Goal: Complete application form: Complete application form

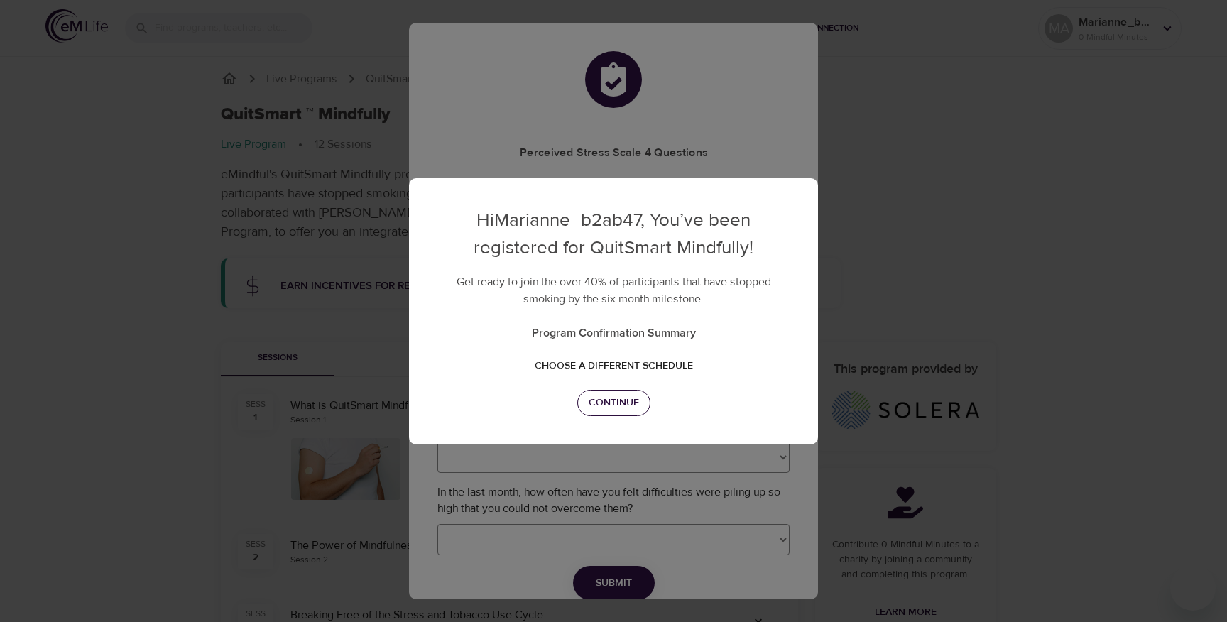
click at [611, 406] on span "Continue" at bounding box center [614, 403] width 50 height 18
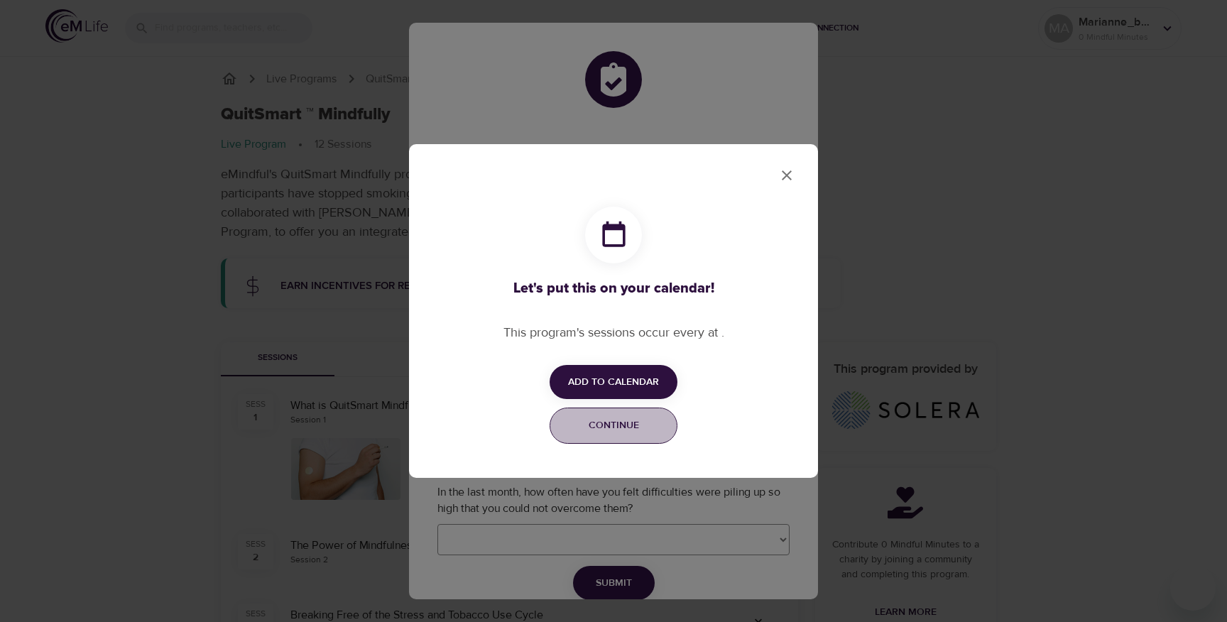
click at [618, 423] on span "Continue" at bounding box center [613, 426] width 109 height 18
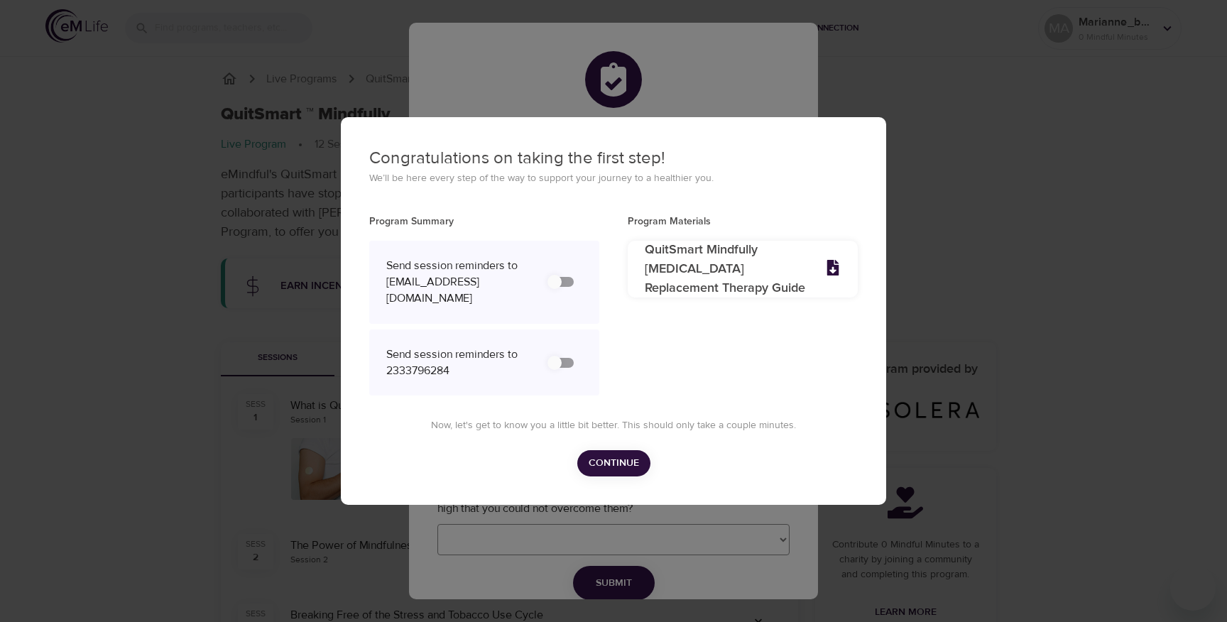
click at [625, 472] on span "Continue" at bounding box center [614, 464] width 50 height 18
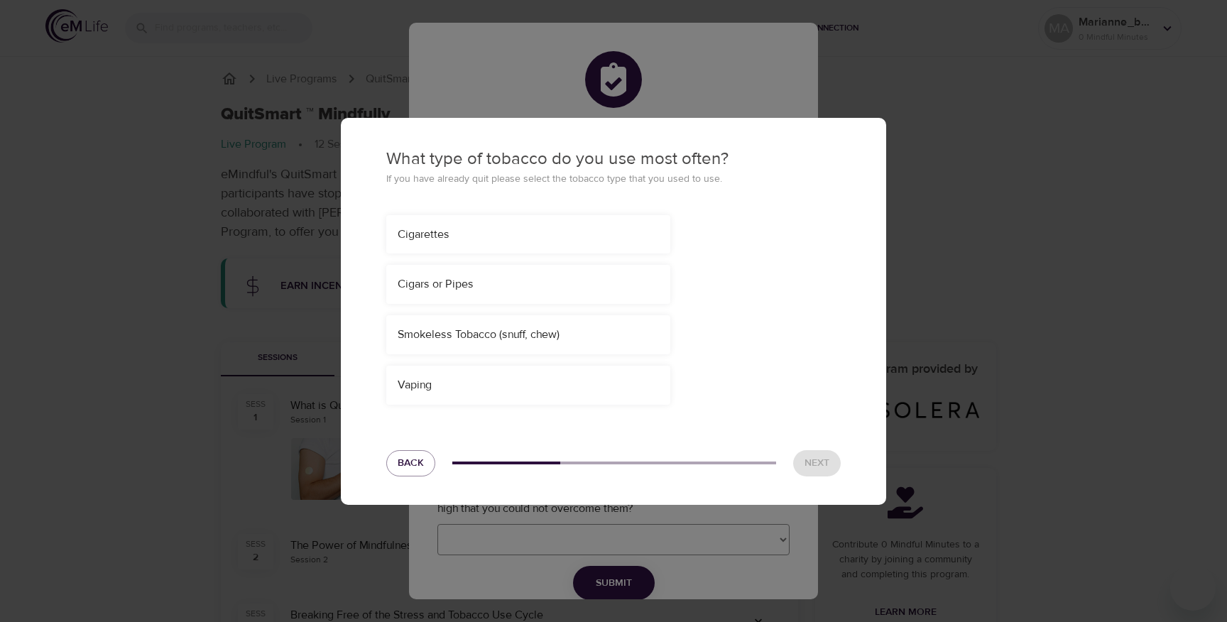
click at [528, 406] on div "What type of tobacco do you use most often? If you have already quit please sel…" at bounding box center [613, 311] width 545 height 387
click at [545, 390] on div "Vaping" at bounding box center [528, 385] width 284 height 39
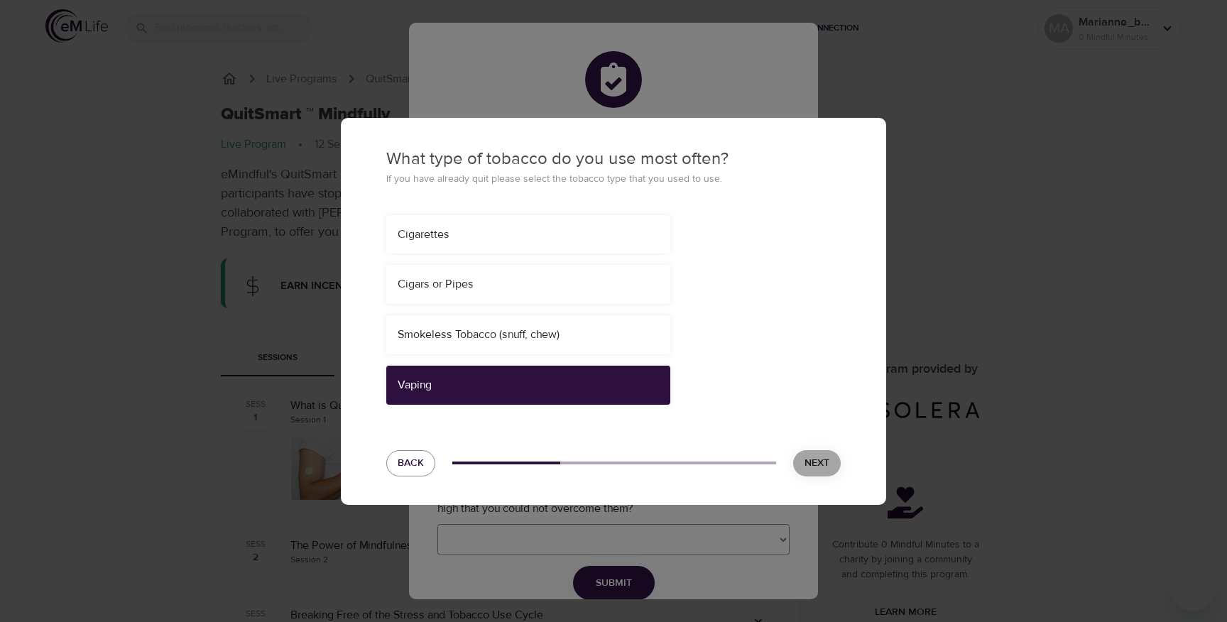
click at [814, 461] on span "Next" at bounding box center [817, 464] width 25 height 18
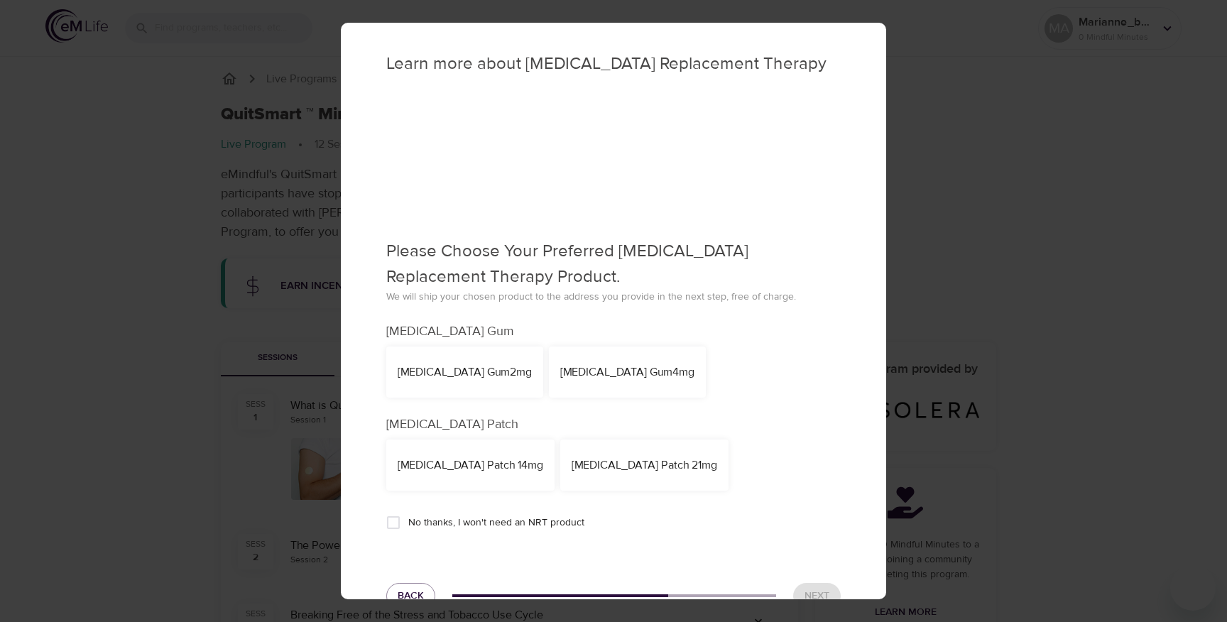
click at [579, 377] on div "Nicotine Gum 4mg" at bounding box center [627, 372] width 134 height 16
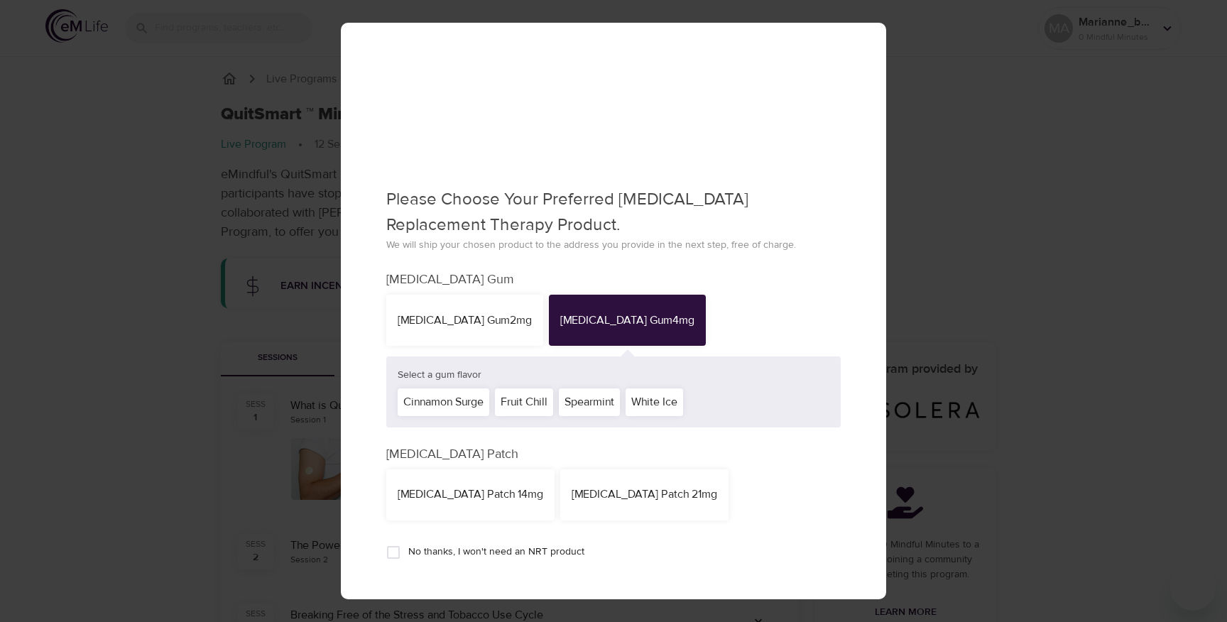
scroll to position [119, 0]
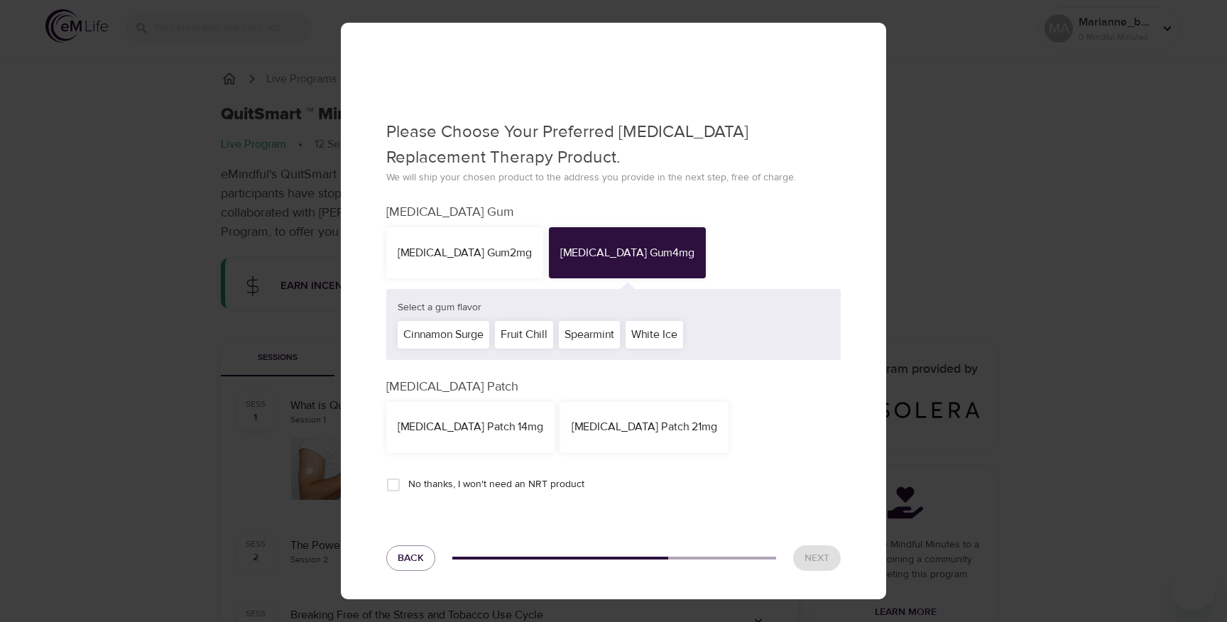
click at [672, 339] on div "White Ice" at bounding box center [655, 335] width 58 height 28
click at [805, 551] on span "Next" at bounding box center [817, 559] width 25 height 18
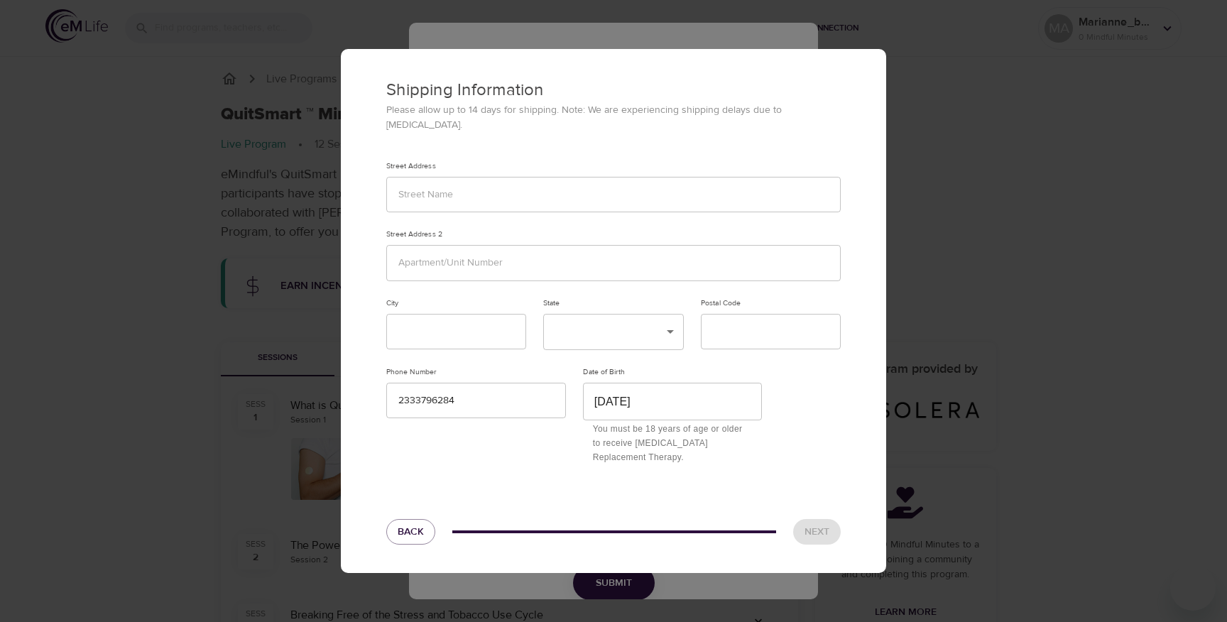
scroll to position [0, 0]
click at [560, 184] on input "text" at bounding box center [613, 195] width 455 height 36
type input "231"
drag, startPoint x: 480, startPoint y: 271, endPoint x: 484, endPoint y: 261, distance: 9.9
click at [480, 270] on input "text" at bounding box center [613, 263] width 455 height 36
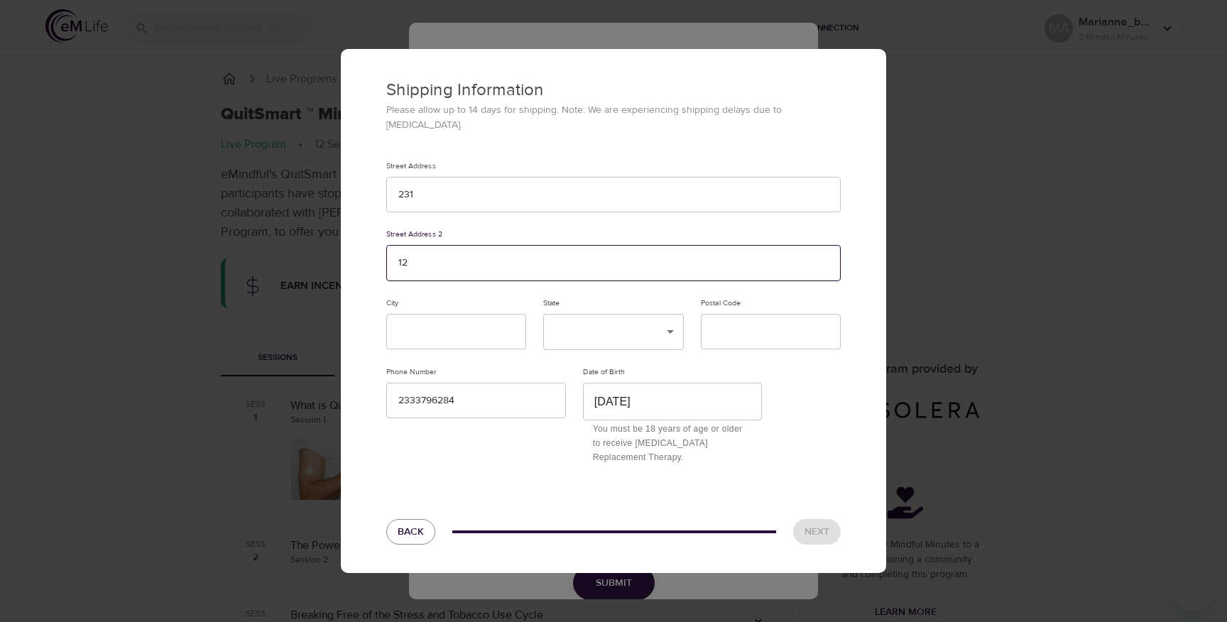
click at [484, 261] on input "12" at bounding box center [613, 263] width 455 height 36
type input "123123"
click at [467, 332] on input "text" at bounding box center [456, 332] width 140 height 36
type input "123"
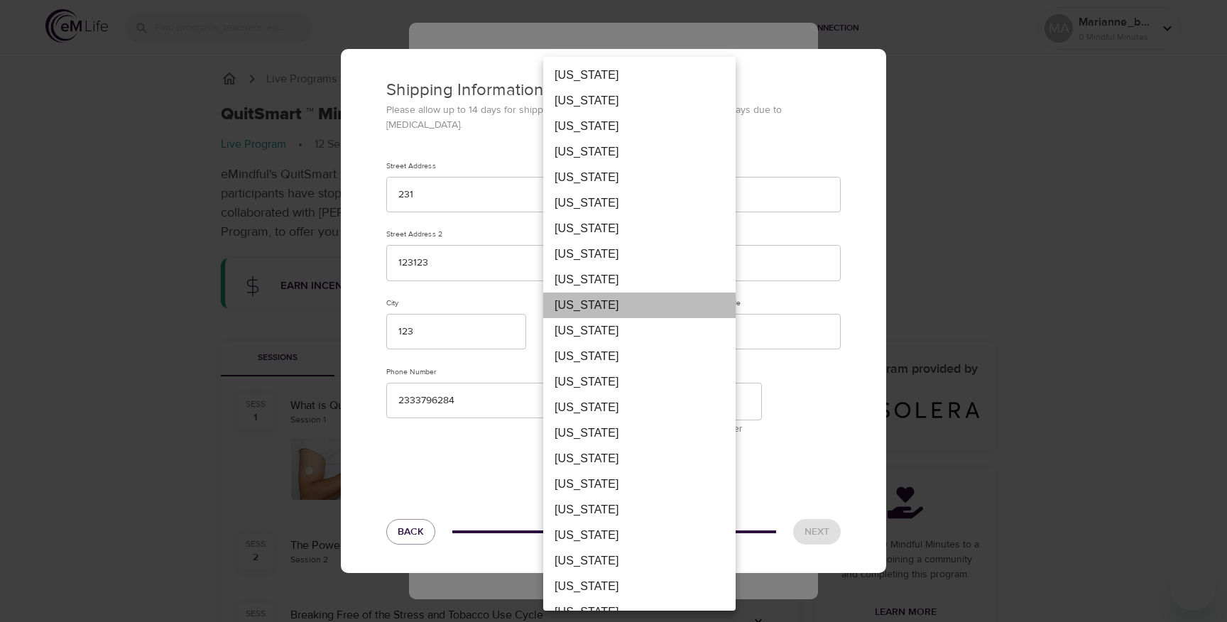
click at [624, 303] on li "[US_STATE]" at bounding box center [639, 306] width 192 height 26
type input "DC"
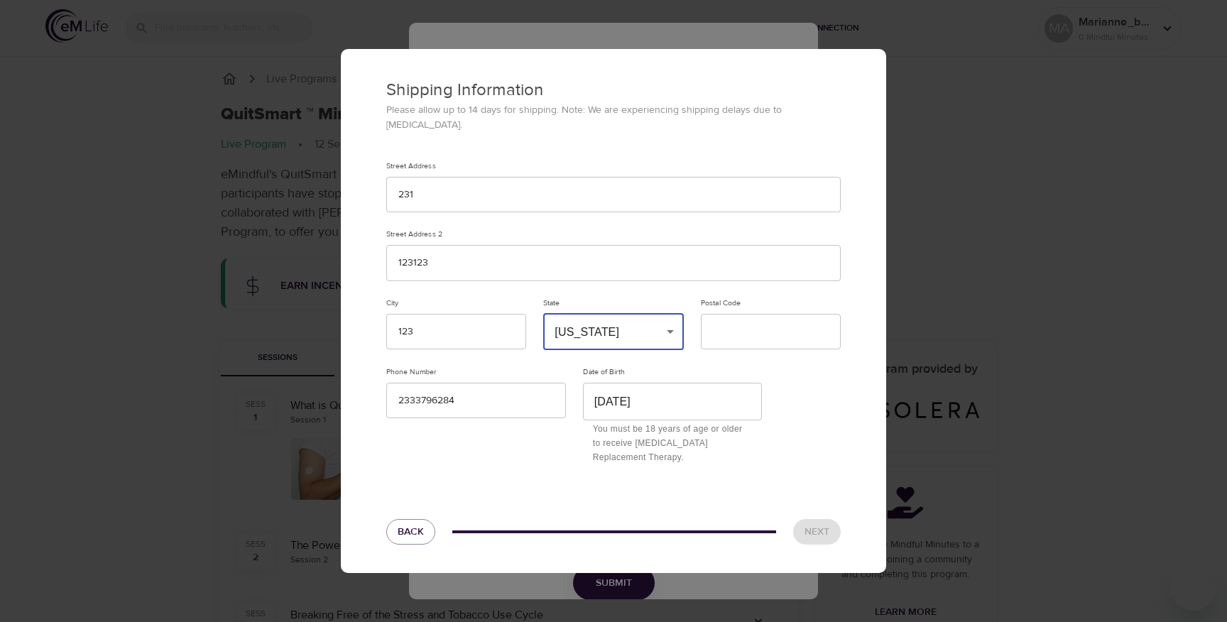
click at [771, 330] on div "Alabama Alaska American Samoa Arizona Arkansas California Colorado Connecticut …" at bounding box center [613, 311] width 1227 height 622
click at [765, 332] on input "text" at bounding box center [771, 332] width 140 height 36
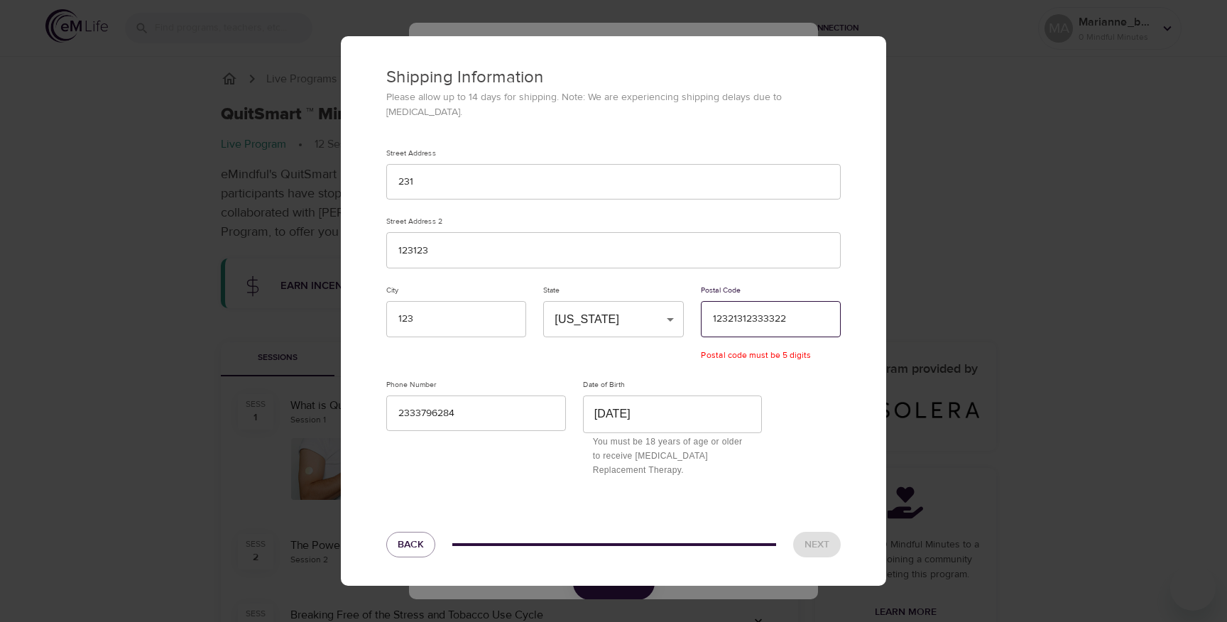
type input "123213123333222"
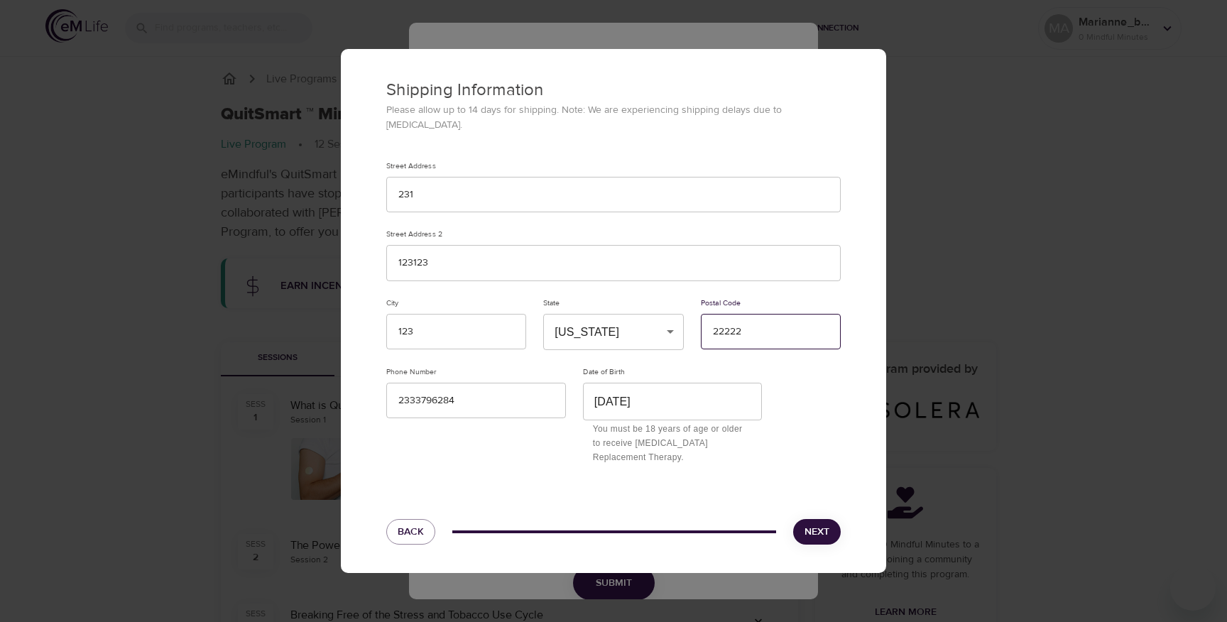
type input "22222"
click at [819, 529] on span "Next" at bounding box center [817, 532] width 25 height 18
click at [825, 529] on span "Next" at bounding box center [817, 532] width 25 height 18
click at [979, 386] on div "Shipping Information Please allow up to 14 days for shipping. Note: We are expe…" at bounding box center [613, 311] width 1227 height 622
click at [416, 528] on span "Back" at bounding box center [411, 532] width 26 height 18
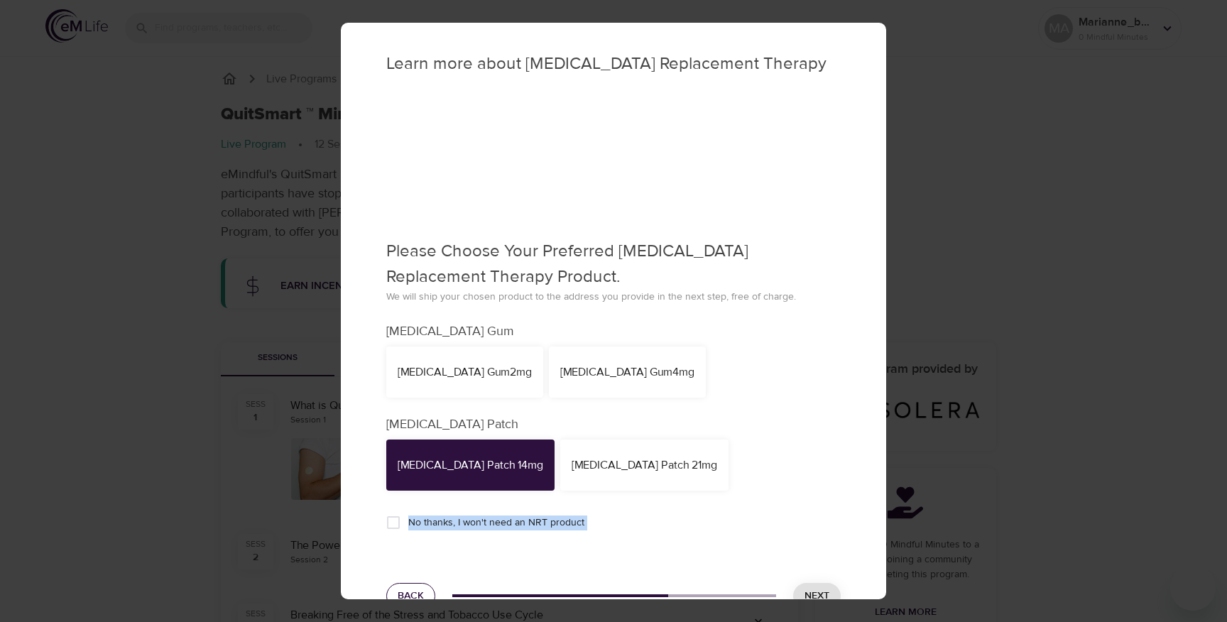
click at [415, 528] on span "No thanks, I won't need an NRT product" at bounding box center [496, 523] width 176 height 15
click at [408, 528] on input "No thanks, I won't need an NRT product" at bounding box center [394, 523] width 30 height 30
checkbox input "true"
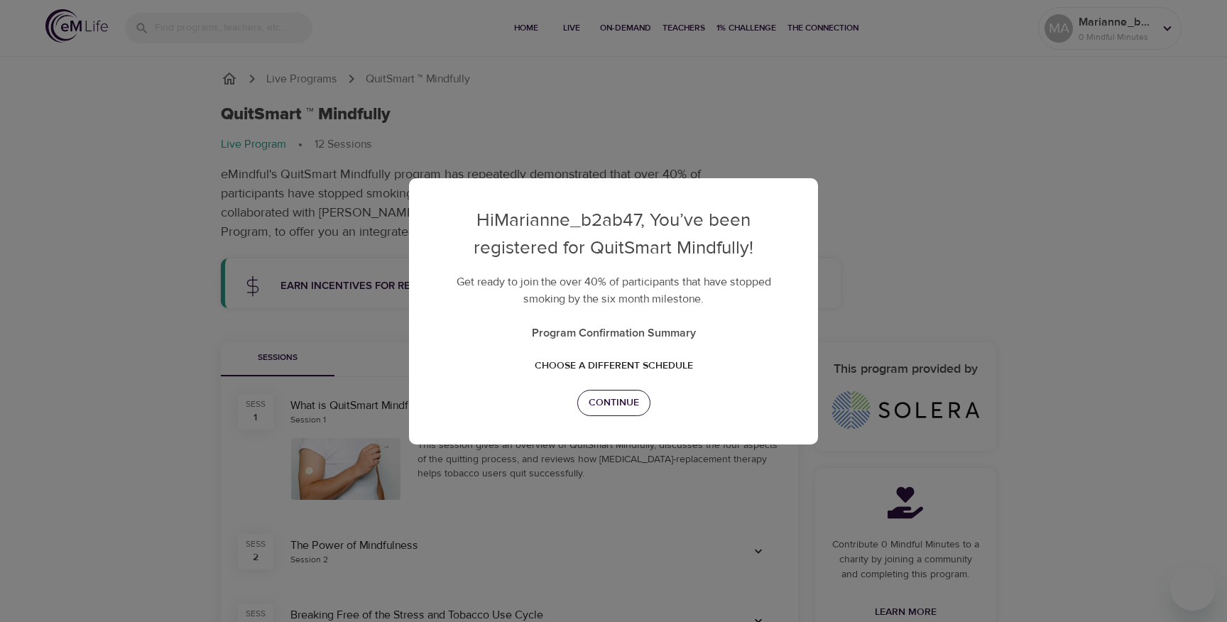
click at [629, 411] on span "Continue" at bounding box center [614, 403] width 50 height 18
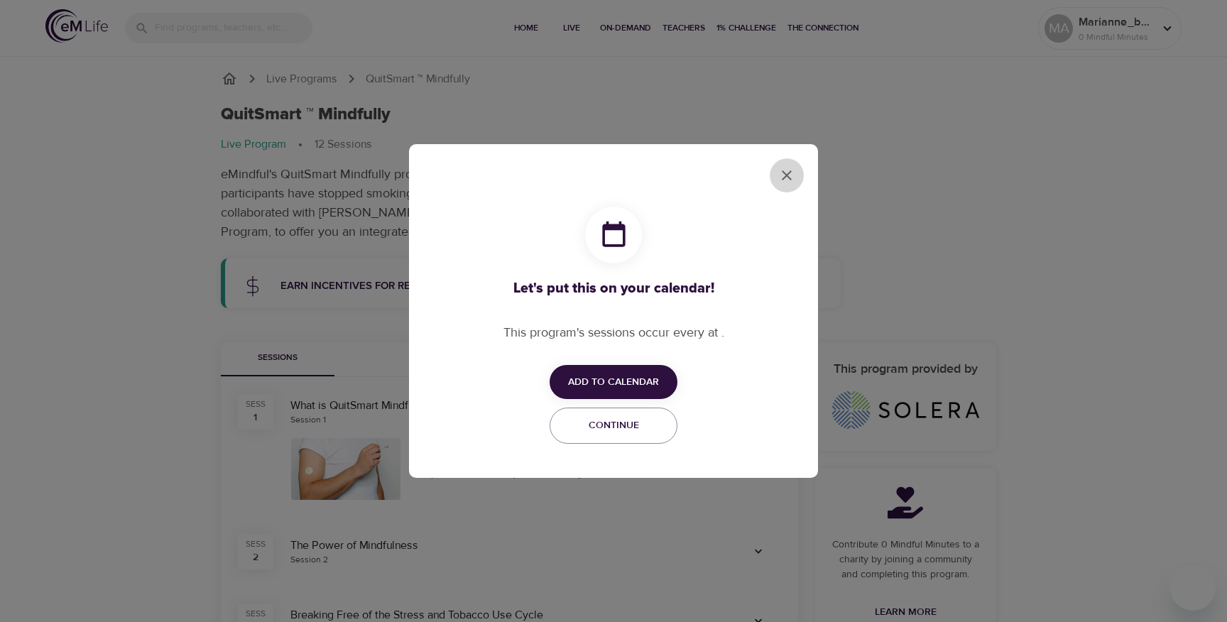
click at [778, 181] on icon "close" at bounding box center [786, 175] width 17 height 17
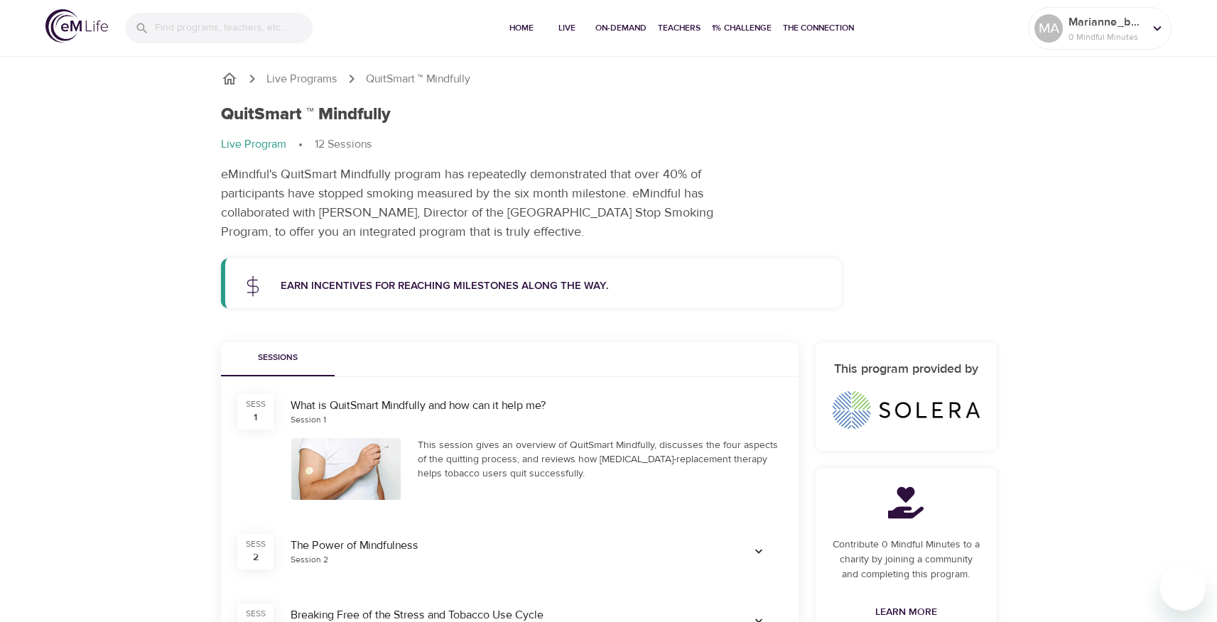
click at [550, 281] on p "Earn incentives for reaching milestones along the way." at bounding box center [553, 286] width 544 height 16
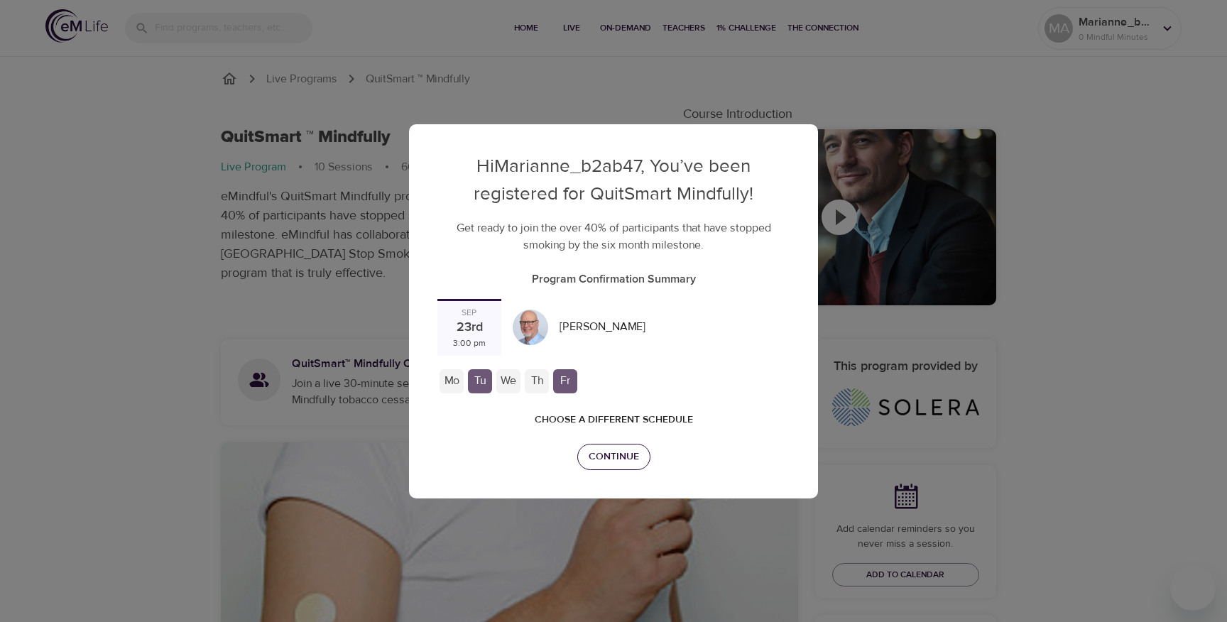
checkbox input "true"
click at [614, 448] on span "Continue" at bounding box center [614, 457] width 50 height 18
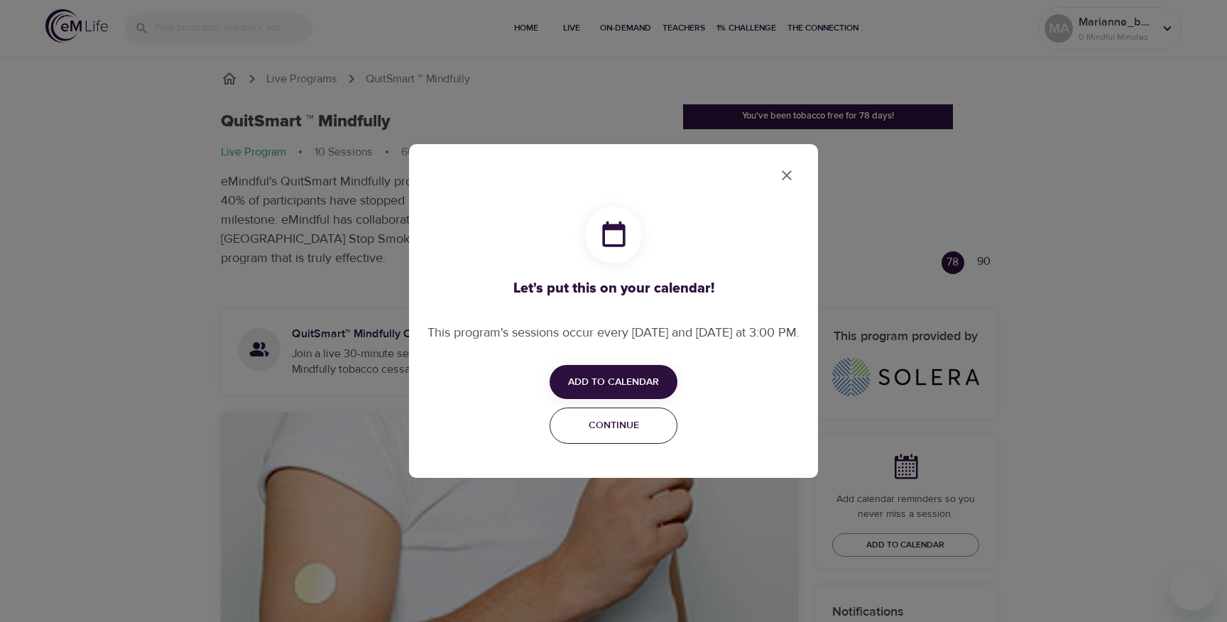
click at [618, 435] on span "Continue" at bounding box center [613, 426] width 109 height 18
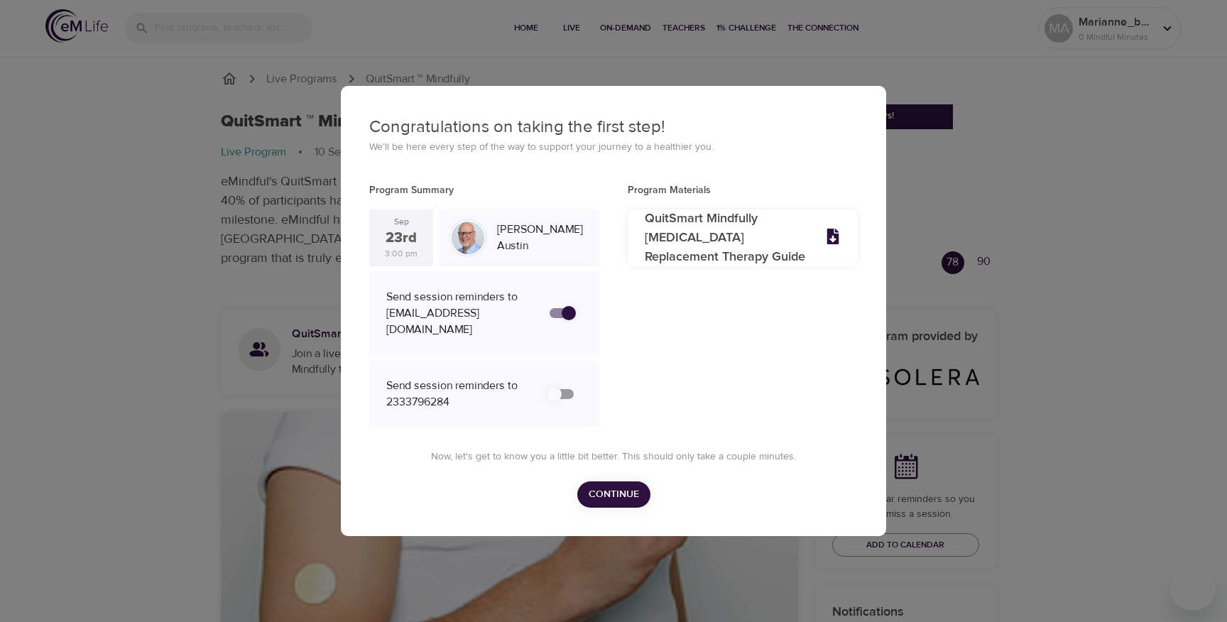
click at [607, 497] on span "Continue" at bounding box center [614, 495] width 50 height 18
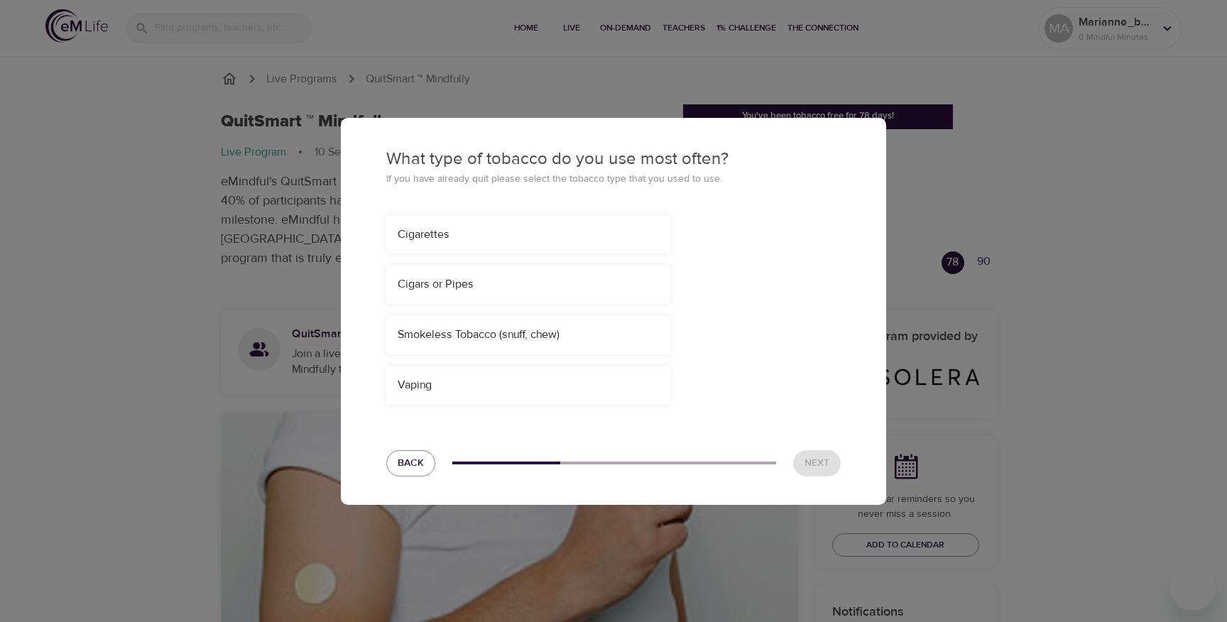
click at [580, 386] on div "Vaping" at bounding box center [528, 385] width 284 height 39
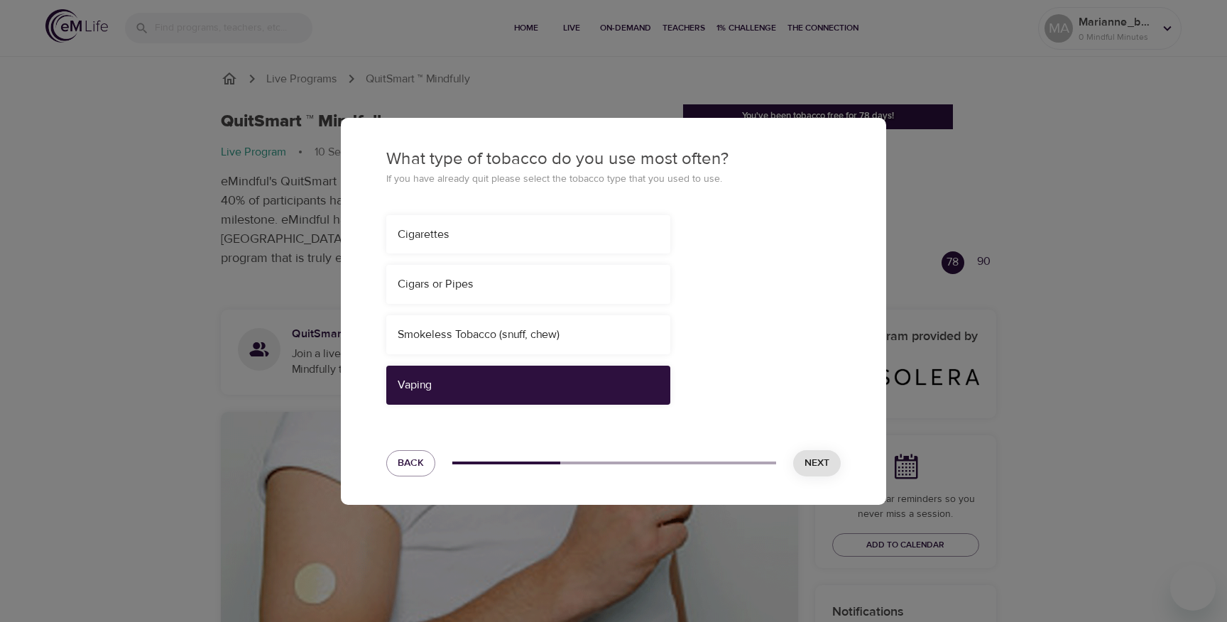
click at [807, 455] on span "Next" at bounding box center [817, 464] width 25 height 18
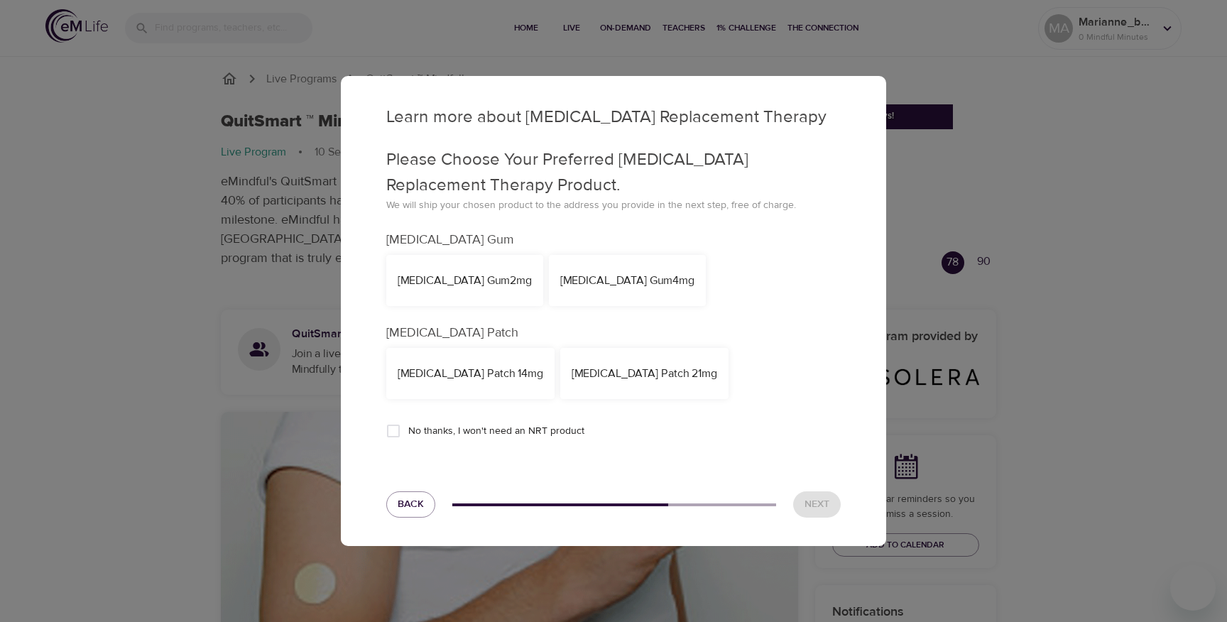
click at [590, 364] on div "[MEDICAL_DATA] Patch 21mg" at bounding box center [644, 373] width 168 height 51
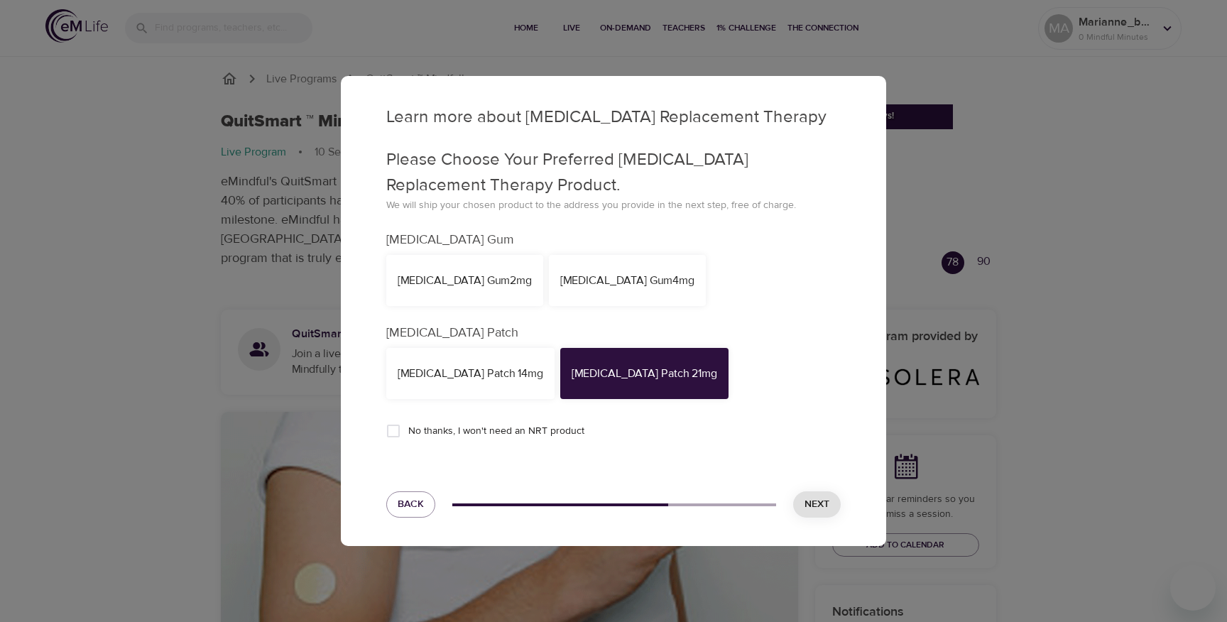
click at [805, 491] on button "Next" at bounding box center [817, 504] width 48 height 26
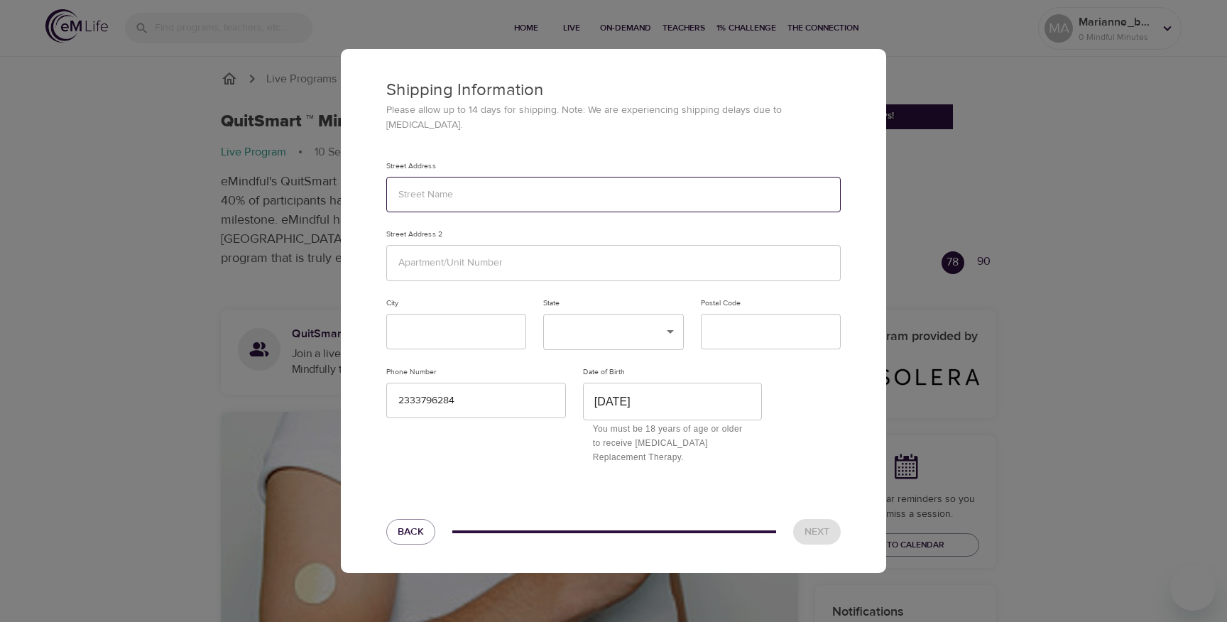
click at [457, 177] on input "text" at bounding box center [613, 195] width 455 height 36
type input "123"
click at [450, 245] on input "text" at bounding box center [613, 263] width 455 height 36
type input "123"
click at [431, 337] on input "text" at bounding box center [456, 332] width 140 height 36
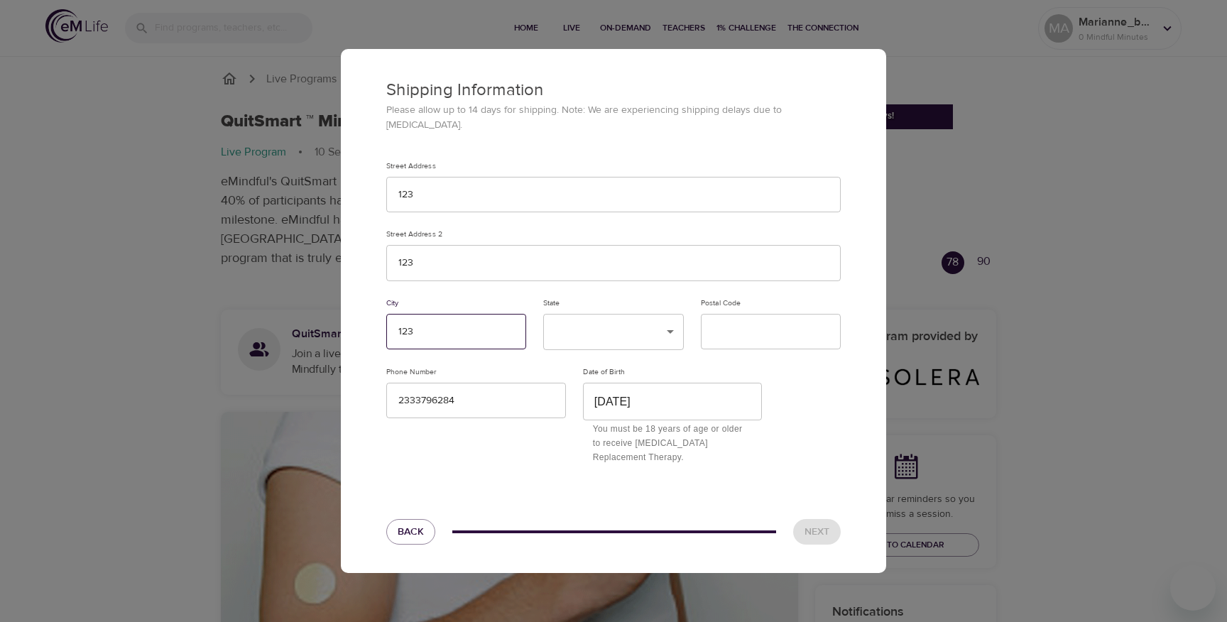
type input "123"
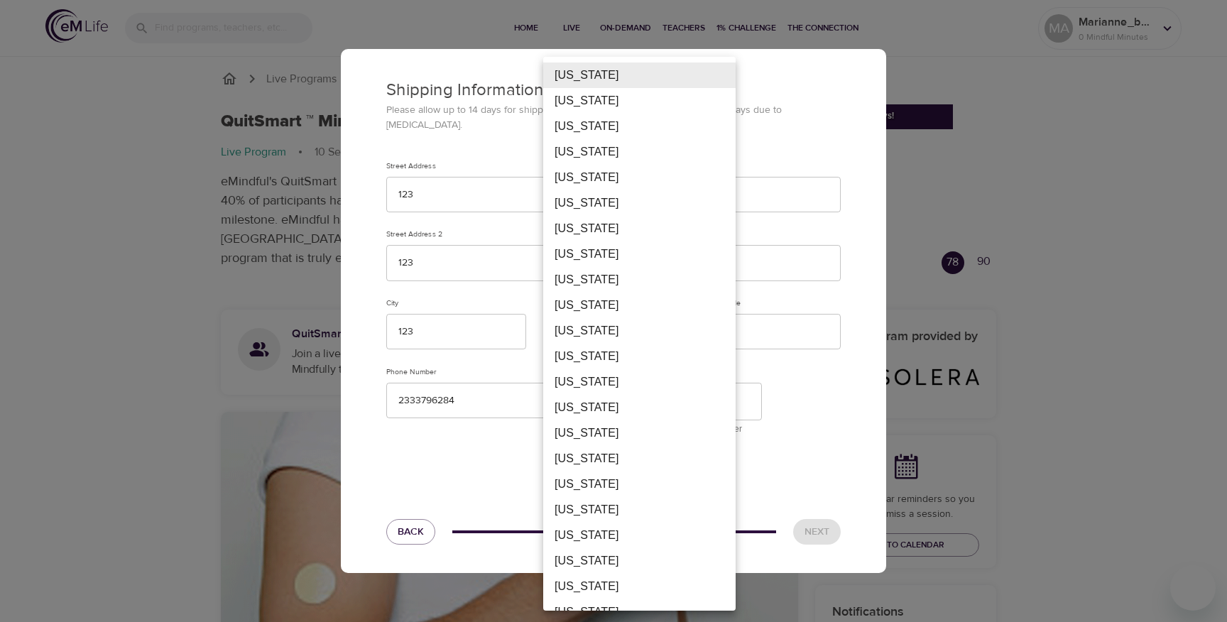
click at [592, 335] on li "[US_STATE]" at bounding box center [639, 331] width 192 height 26
type input "FM"
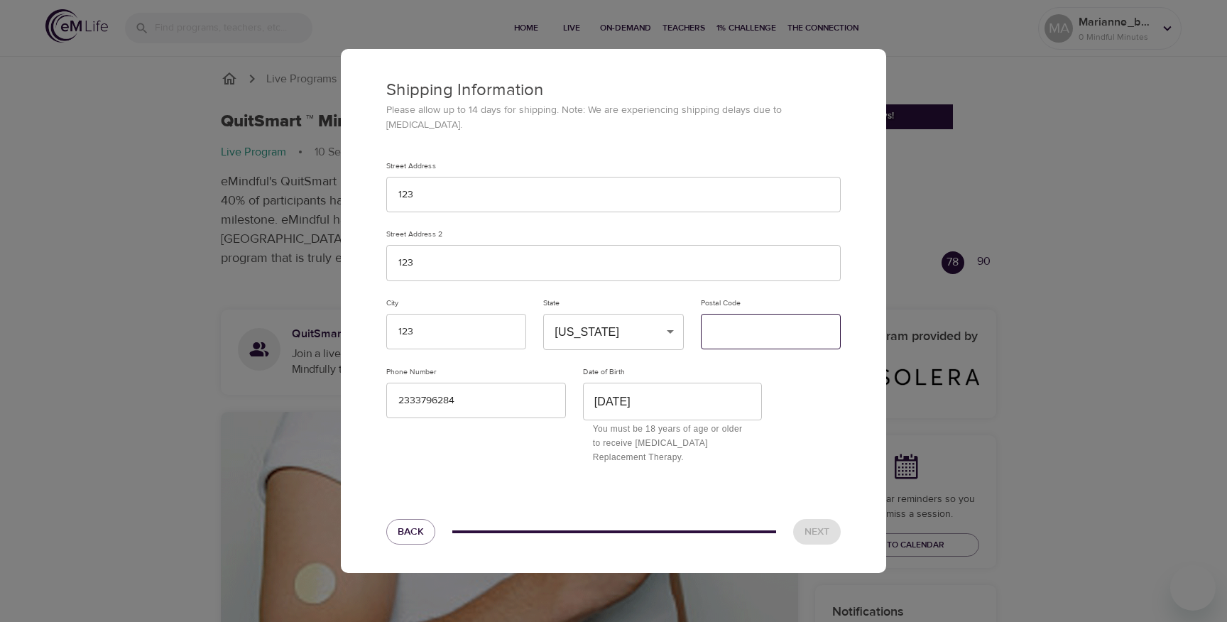
click at [760, 331] on input "text" at bounding box center [771, 332] width 140 height 36
type input "11111"
click at [821, 530] on span "Next" at bounding box center [817, 532] width 25 height 18
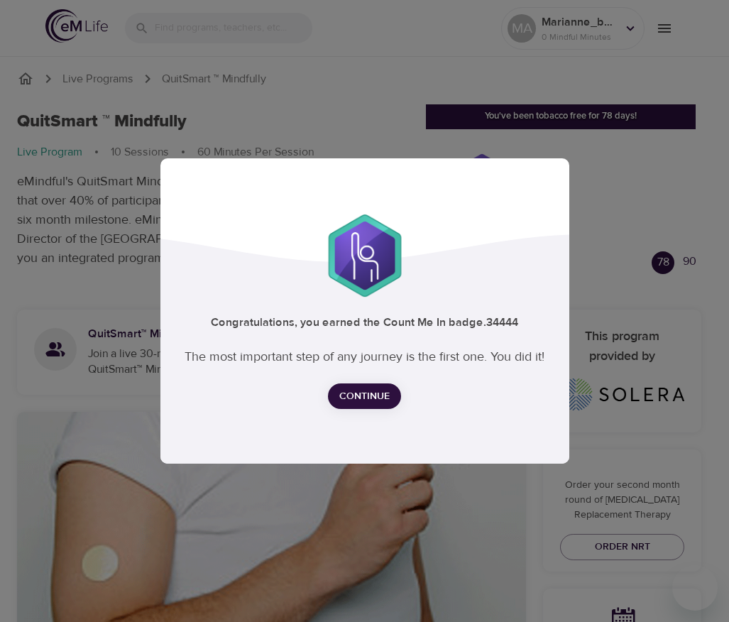
click at [391, 152] on div "Congratulations, you earned the Count Me In badge. 34444 The most important ste…" at bounding box center [364, 311] width 729 height 622
